Goal: Navigation & Orientation: Find specific page/section

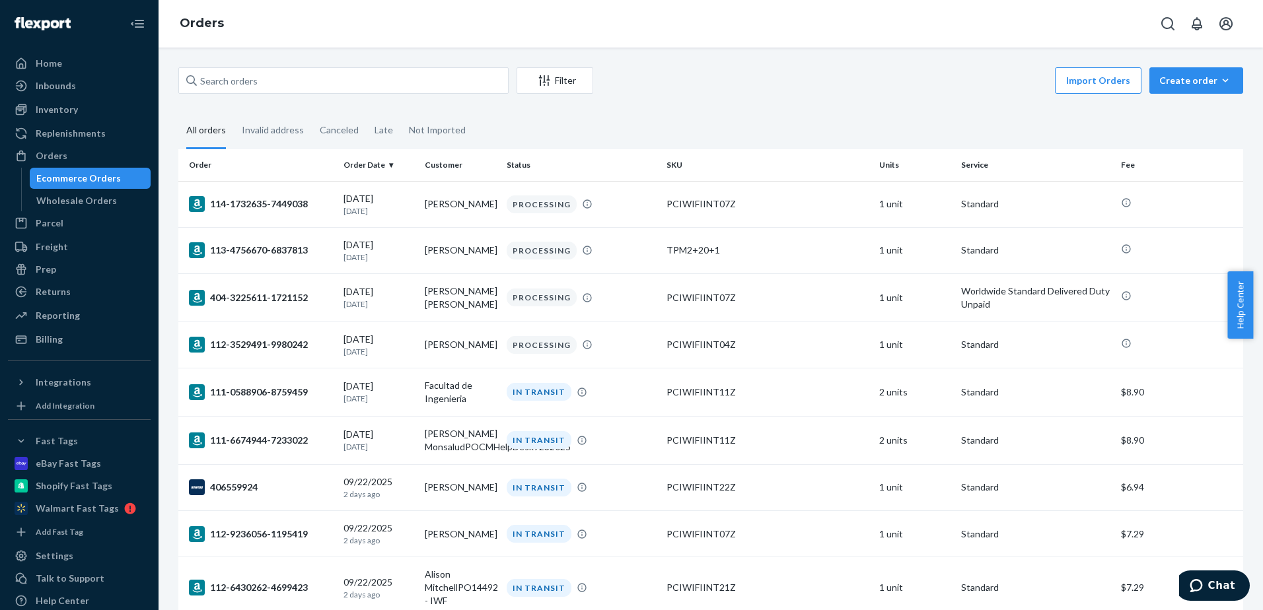
click at [750, 70] on div "Import Orders Create order Ecommerce order Removal order" at bounding box center [922, 82] width 642 height 30
click at [67, 60] on div "Home" at bounding box center [79, 63] width 140 height 18
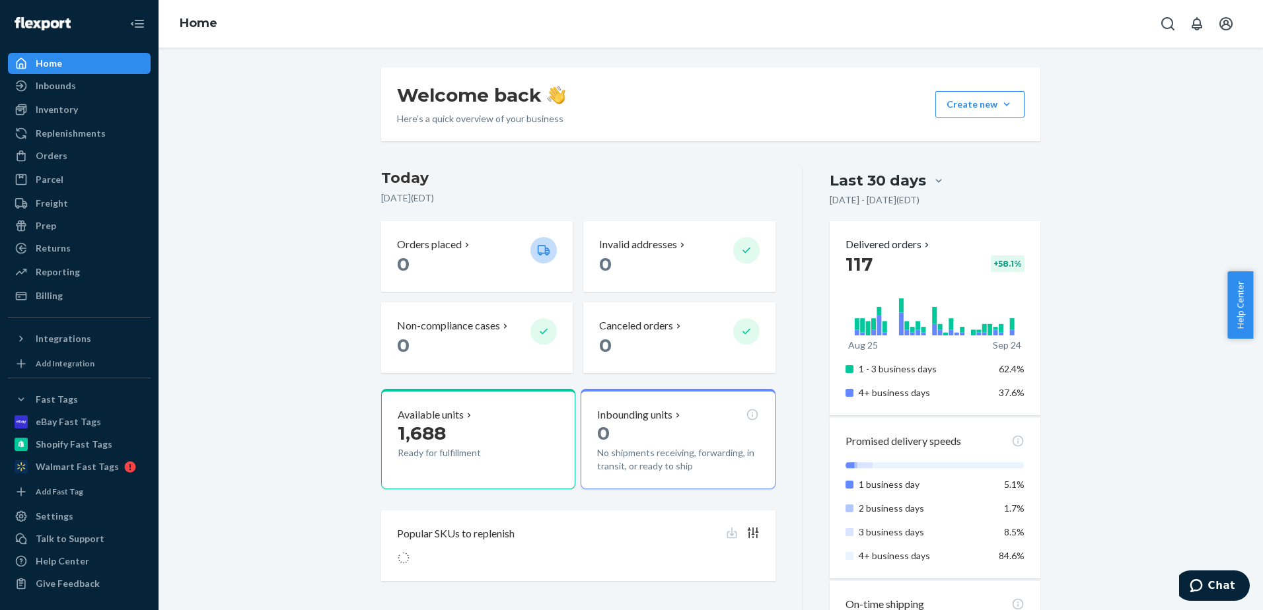
click at [75, 65] on div "Home" at bounding box center [79, 63] width 140 height 18
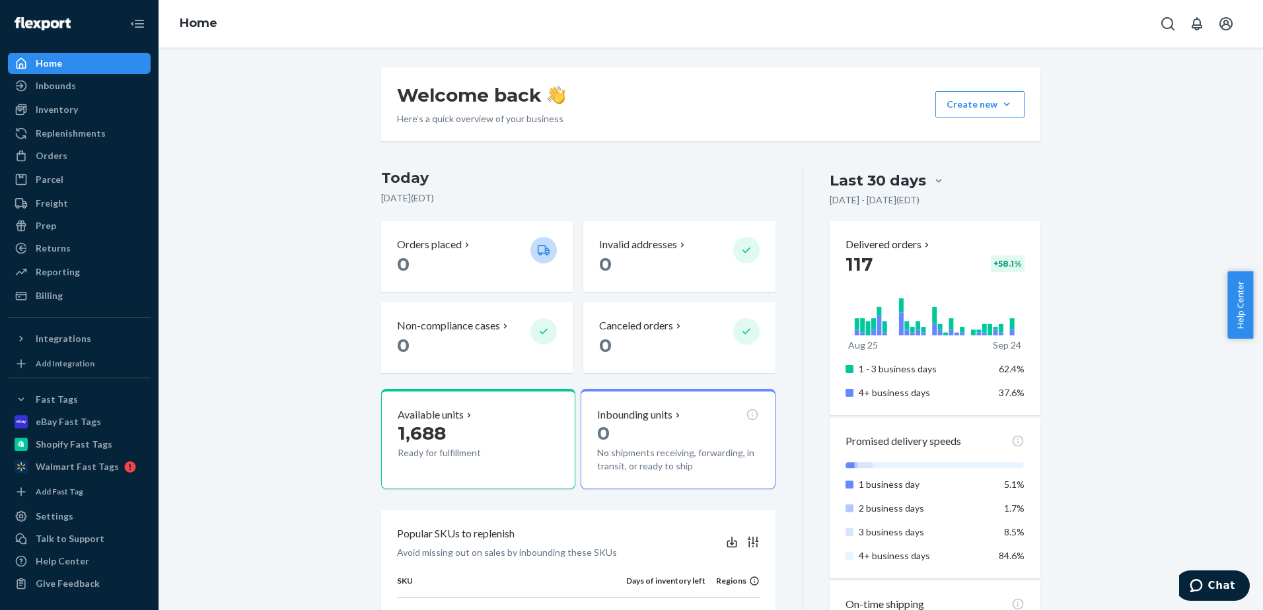
click at [233, 241] on div "Welcome back Here’s a quick overview of your business Create new Create new inb…" at bounding box center [710, 610] width 1084 height 1086
